Goal: Information Seeking & Learning: Learn about a topic

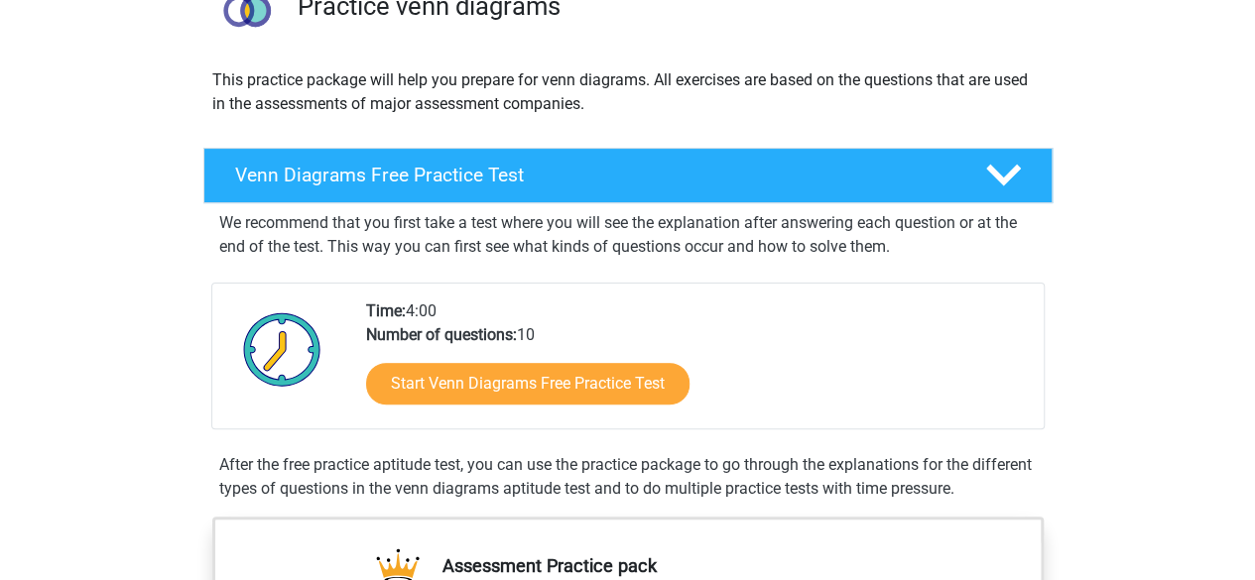
scroll to position [177, 0]
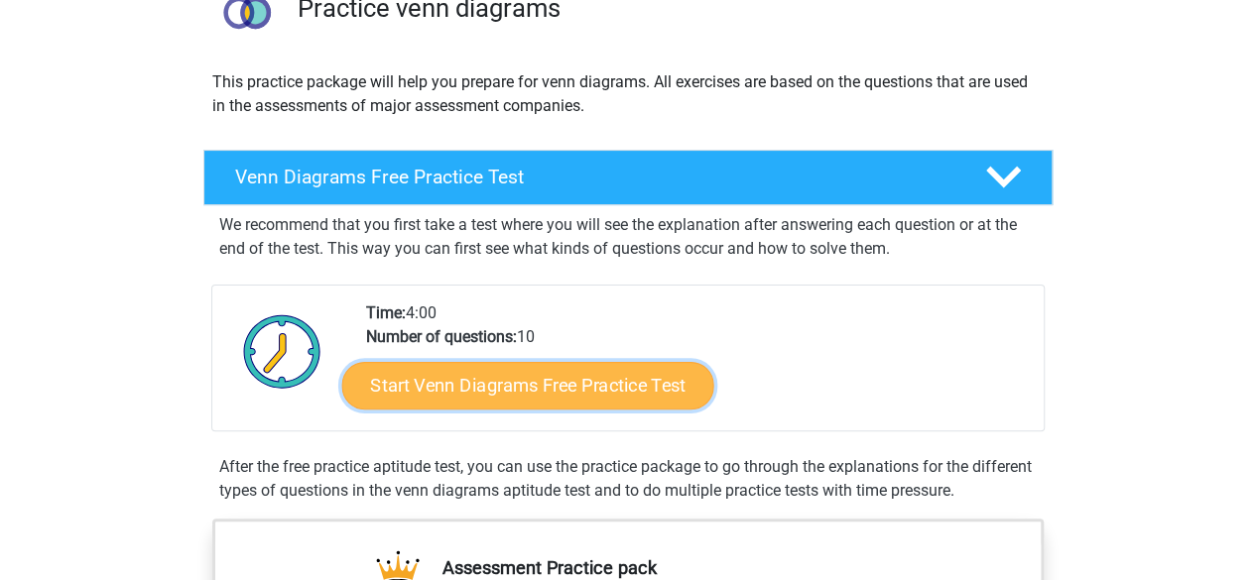
click at [494, 398] on link "Start Venn Diagrams Free Practice Test" at bounding box center [527, 386] width 372 height 48
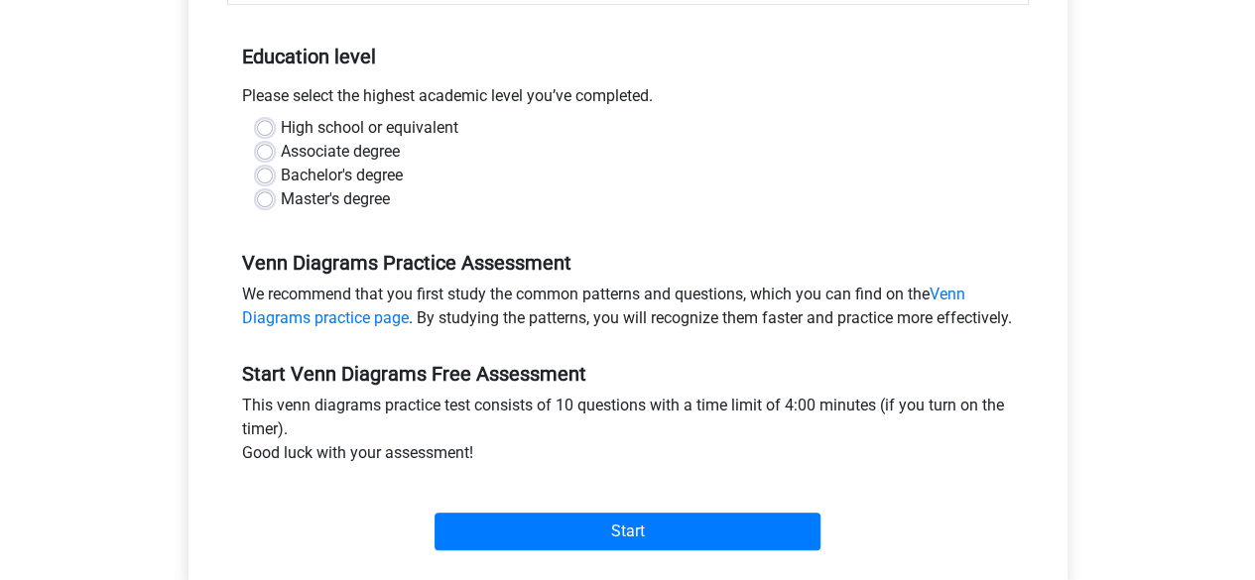
scroll to position [381, 0]
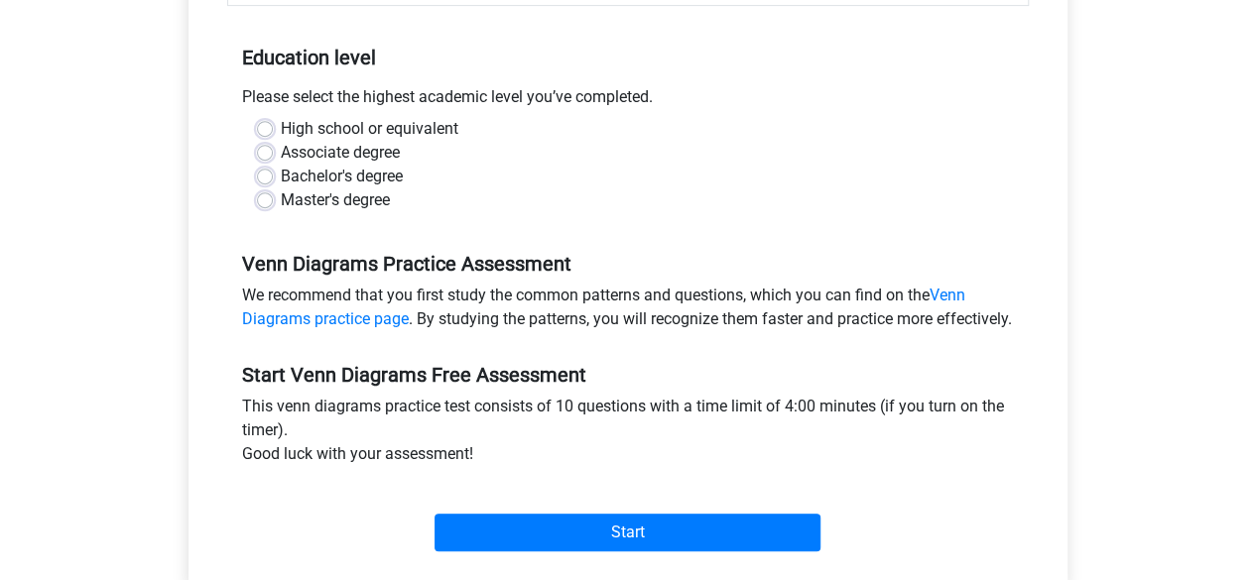
click at [281, 126] on label "High school or equivalent" at bounding box center [370, 129] width 178 height 24
click at [260, 126] on input "High school or equivalent" at bounding box center [265, 127] width 16 height 20
radio input "true"
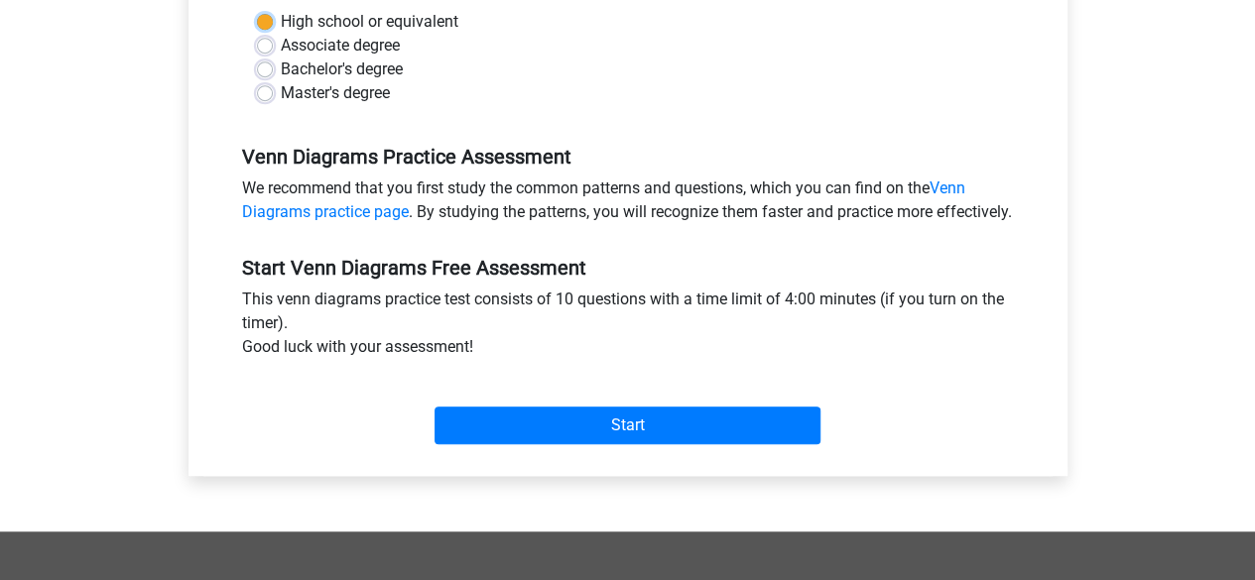
scroll to position [492, 0]
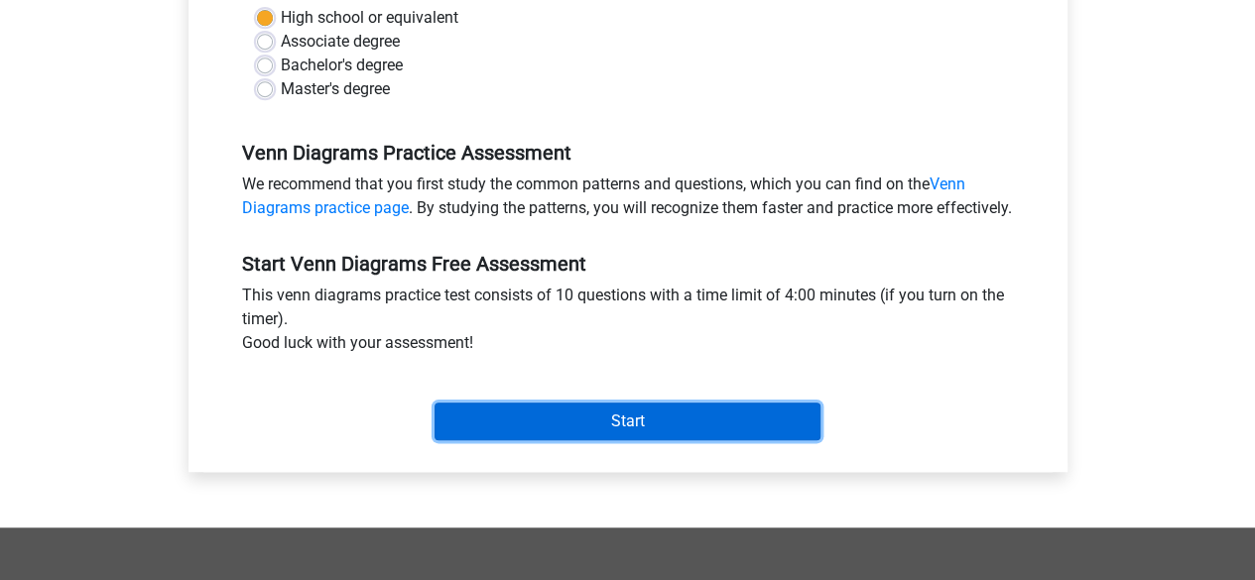
click at [542, 440] on input "Start" at bounding box center [627, 422] width 386 height 38
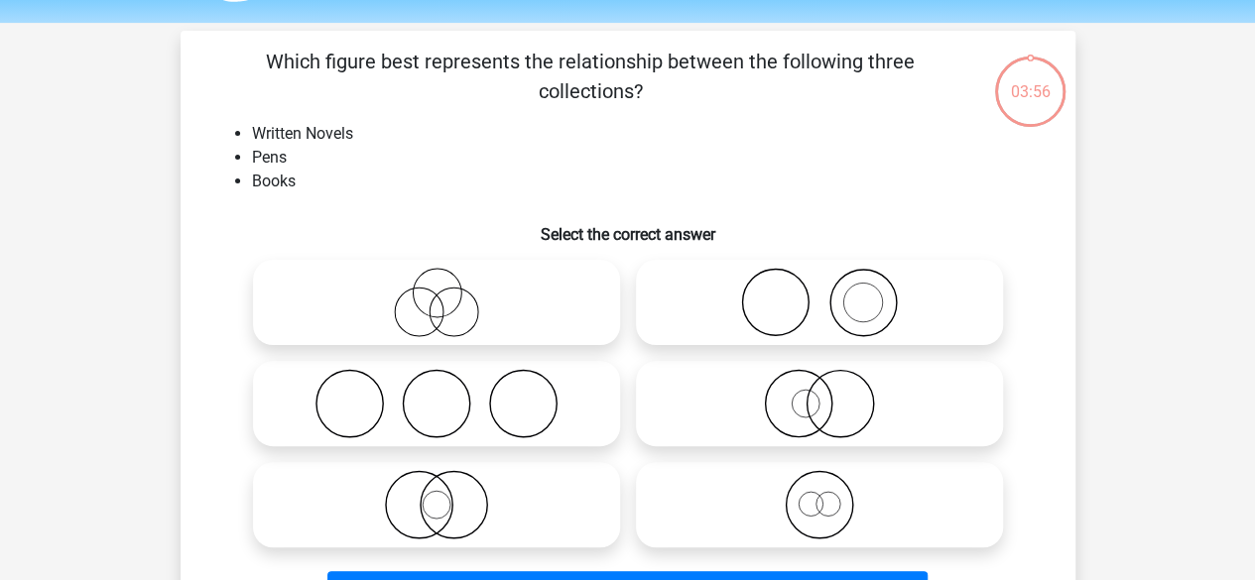
scroll to position [73, 0]
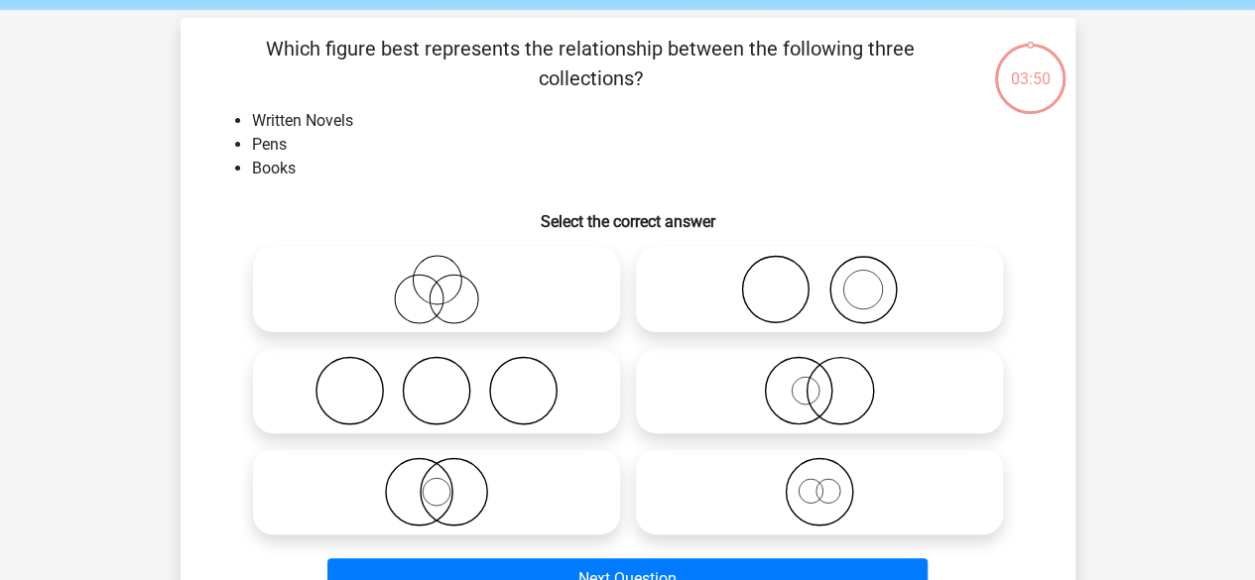
click at [419, 309] on icon at bounding box center [436, 289] width 351 height 69
click at [436, 280] on input "radio" at bounding box center [442, 273] width 13 height 13
radio input "true"
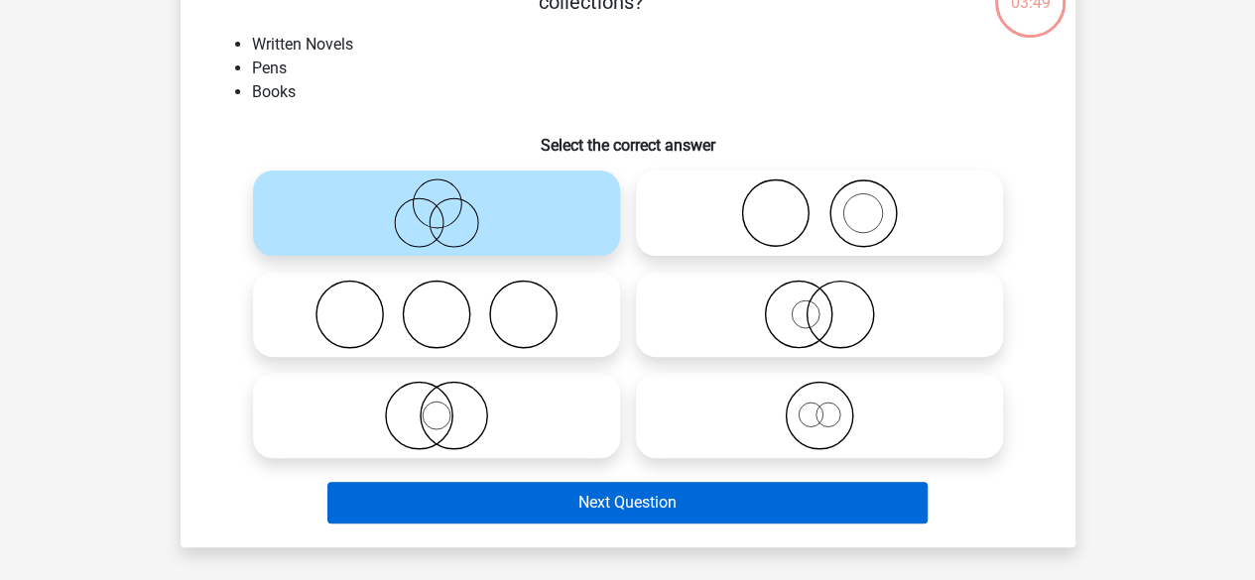
scroll to position [151, 0]
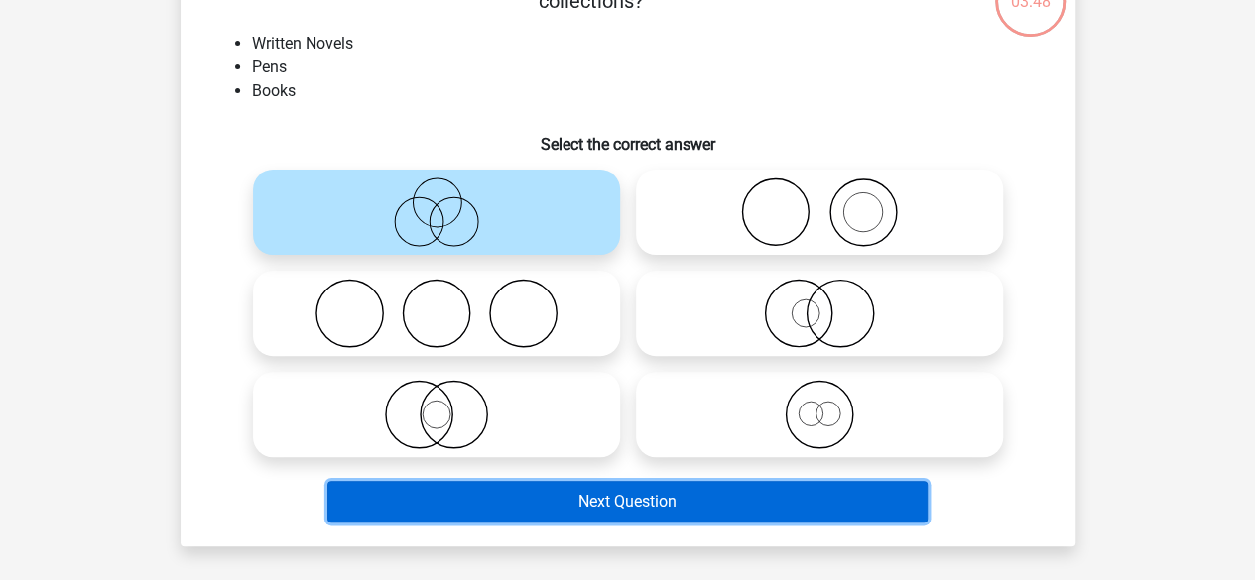
click at [617, 490] on button "Next Question" at bounding box center [627, 502] width 600 height 42
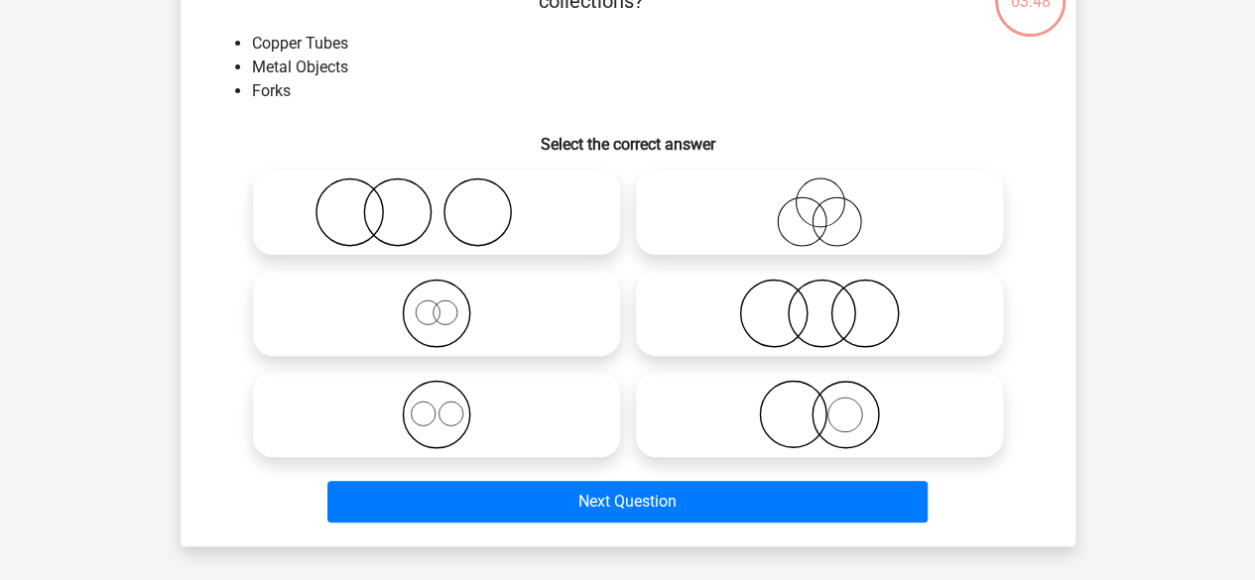
scroll to position [91, 0]
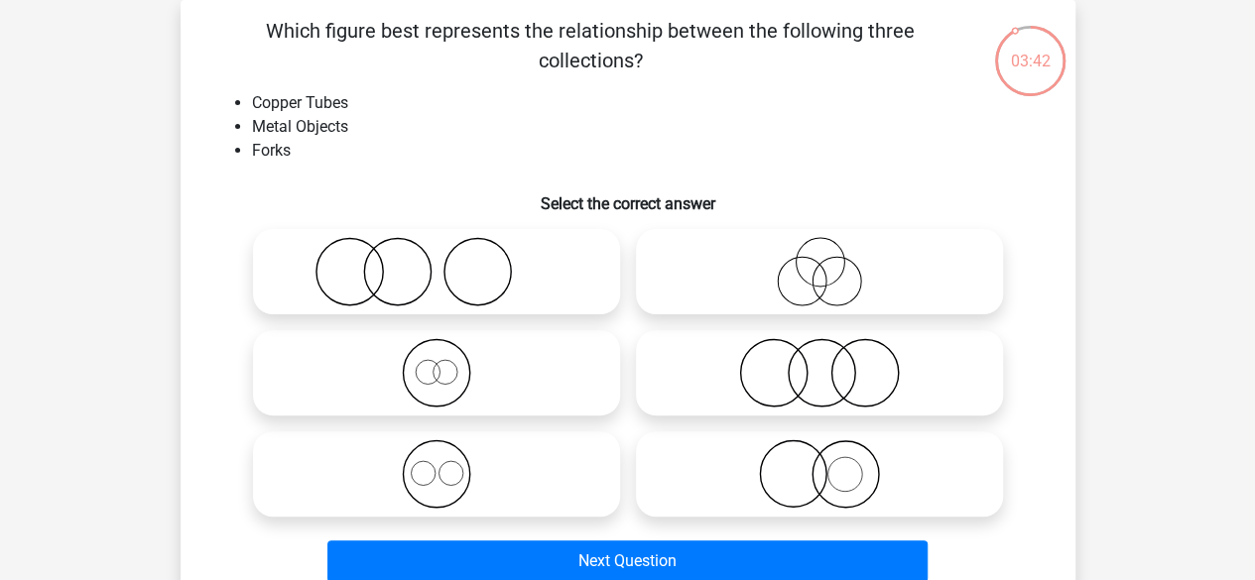
click at [778, 295] on icon at bounding box center [819, 271] width 351 height 69
click at [819, 262] on input "radio" at bounding box center [825, 255] width 13 height 13
radio input "true"
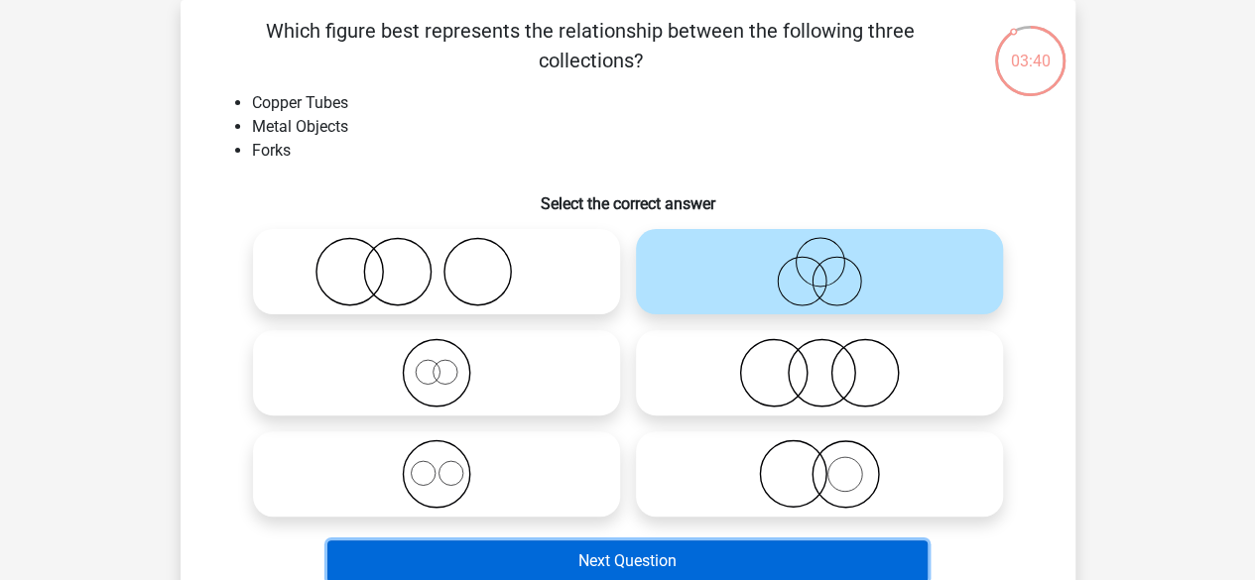
click at [614, 566] on button "Next Question" at bounding box center [627, 562] width 600 height 42
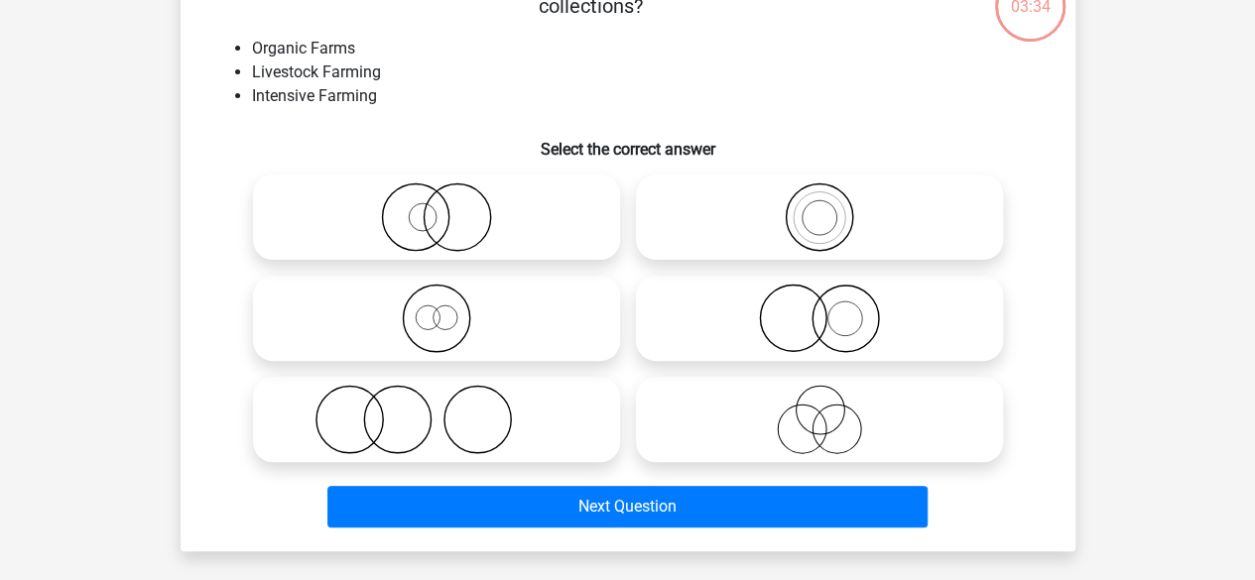
scroll to position [147, 0]
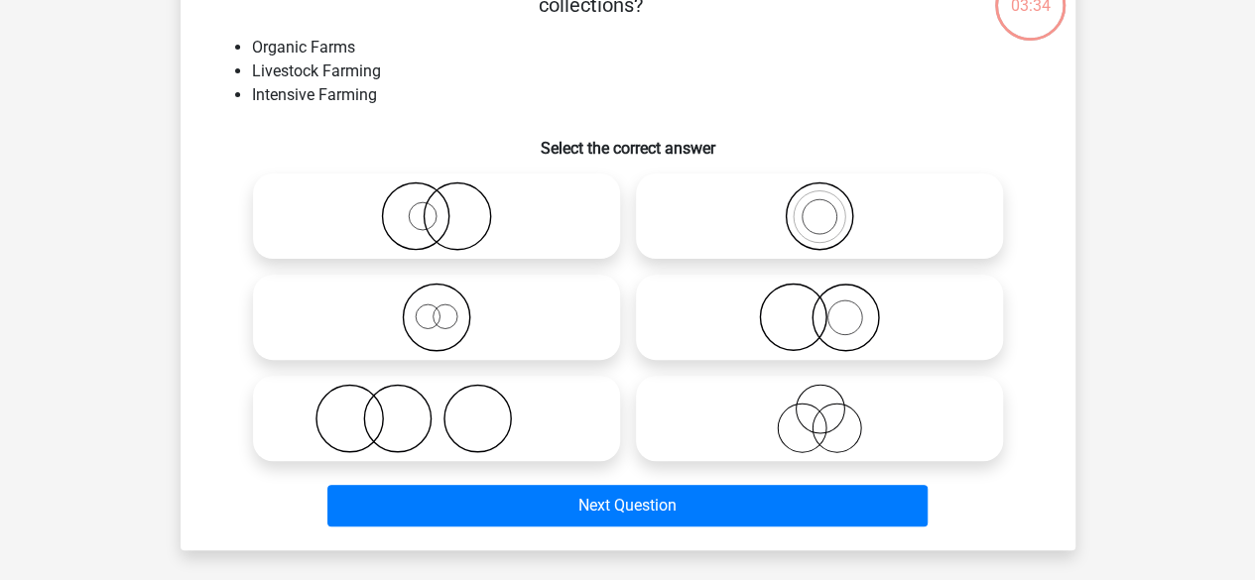
click at [815, 412] on icon at bounding box center [819, 418] width 351 height 69
click at [819, 409] on input "radio" at bounding box center [825, 402] width 13 height 13
radio input "true"
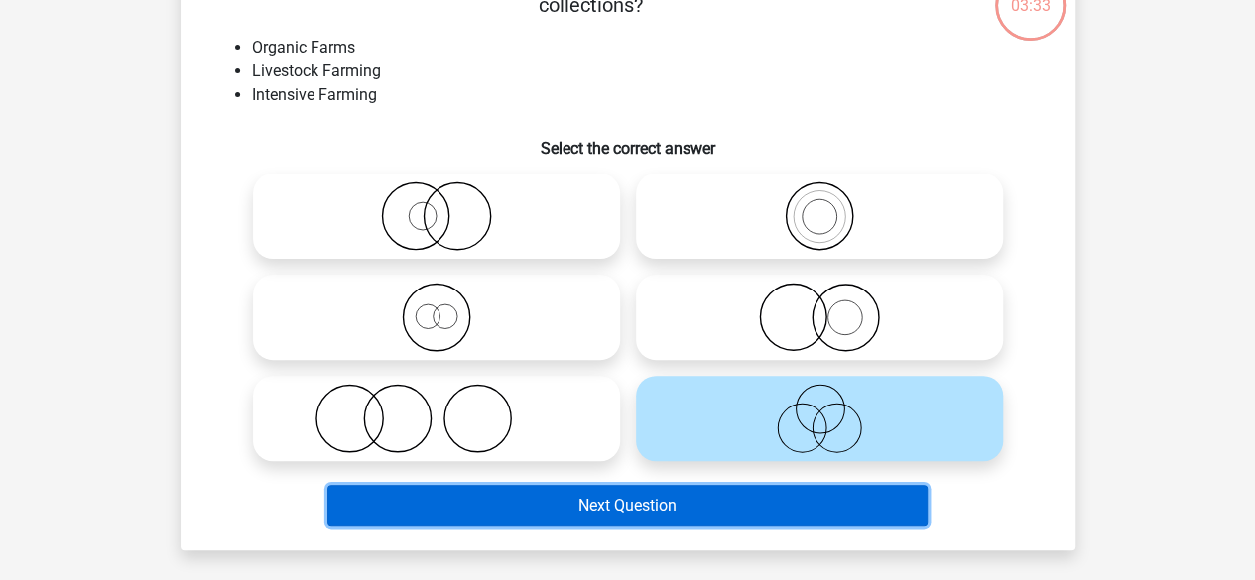
click at [585, 503] on button "Next Question" at bounding box center [627, 506] width 600 height 42
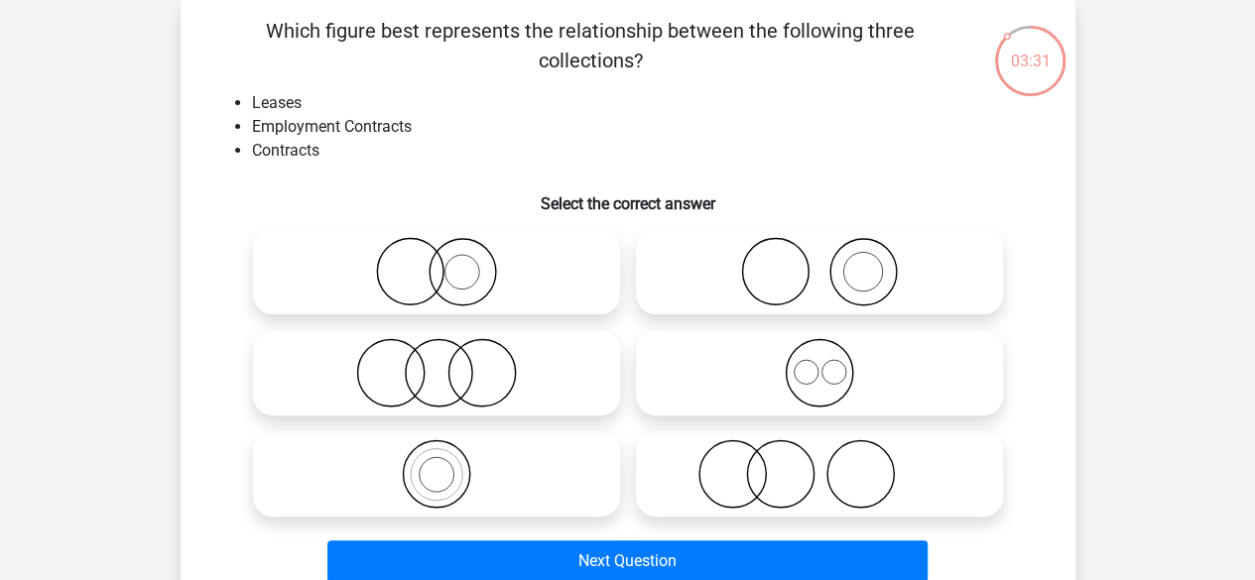
scroll to position [0, 0]
